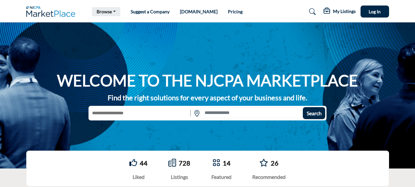
click at [114, 11] on link "Browse" at bounding box center [106, 11] width 28 height 9
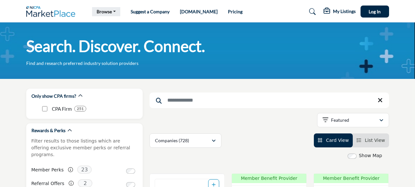
click at [113, 11] on link "Browse" at bounding box center [106, 11] width 28 height 9
click at [52, 10] on img at bounding box center [52, 11] width 53 height 11
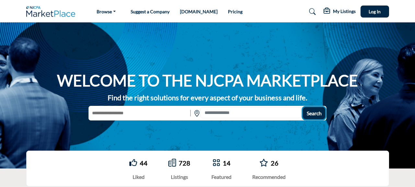
click at [311, 113] on span "Search" at bounding box center [314, 113] width 15 height 6
